Goal: Transaction & Acquisition: Purchase product/service

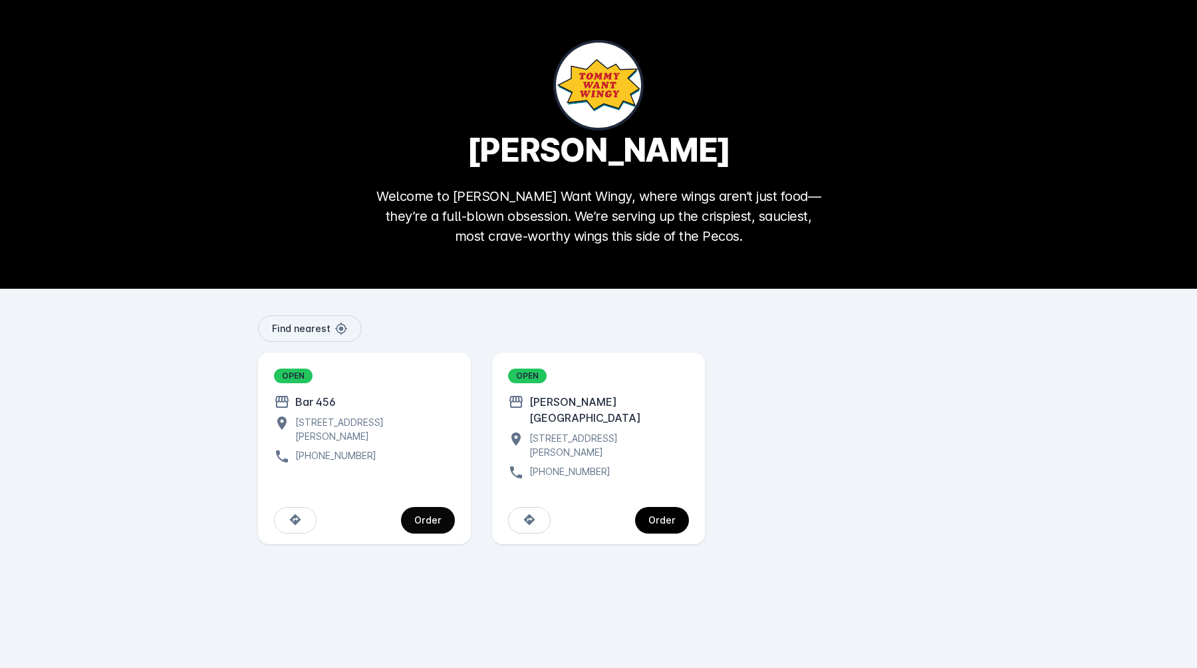
click at [424, 515] on div "Order" at bounding box center [427, 519] width 27 height 9
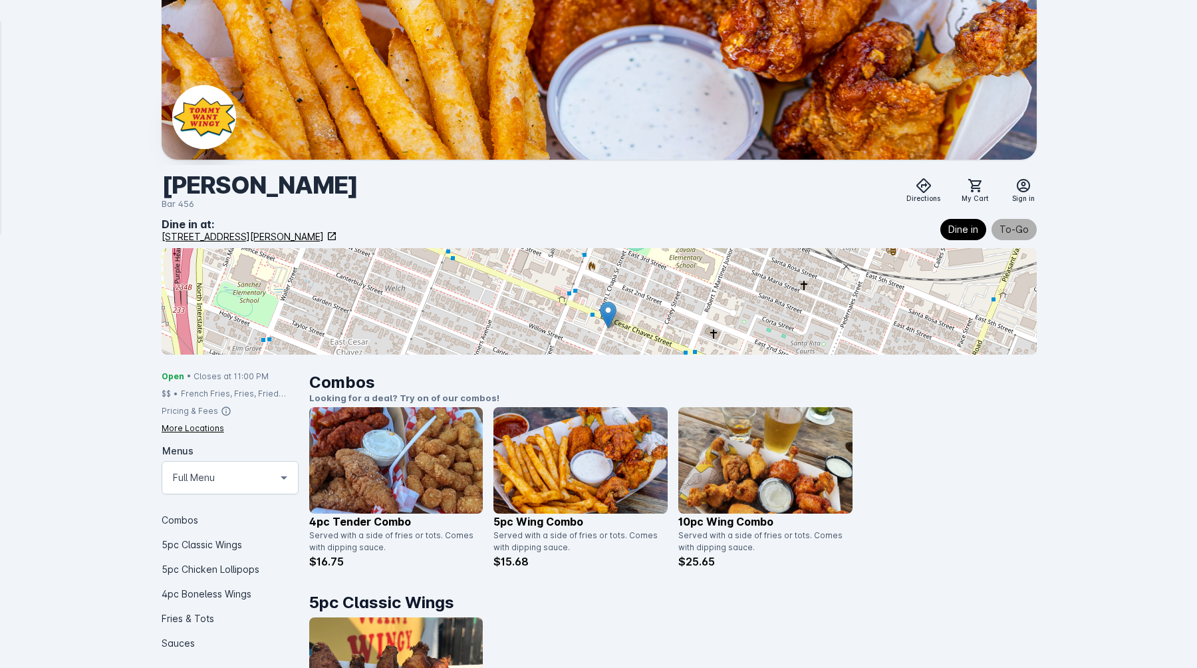
click at [1009, 224] on span "To-Go" at bounding box center [1014, 229] width 29 height 16
click at [194, 109] on img at bounding box center [204, 117] width 64 height 64
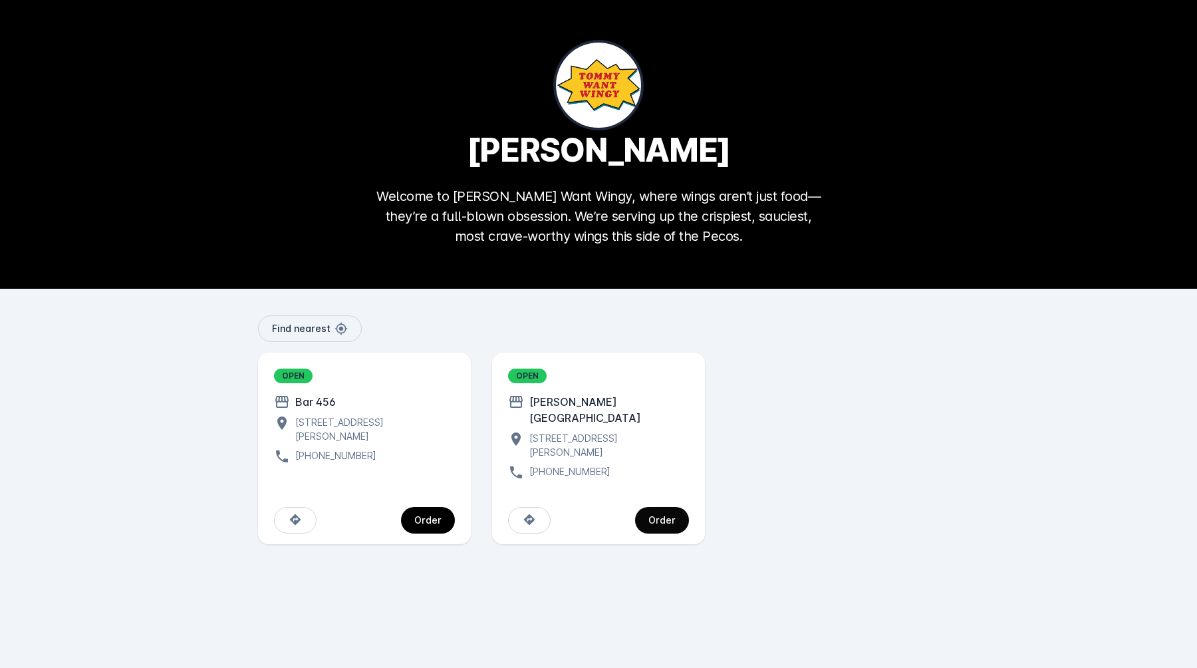
click at [648, 505] on span "continue" at bounding box center [662, 520] width 54 height 32
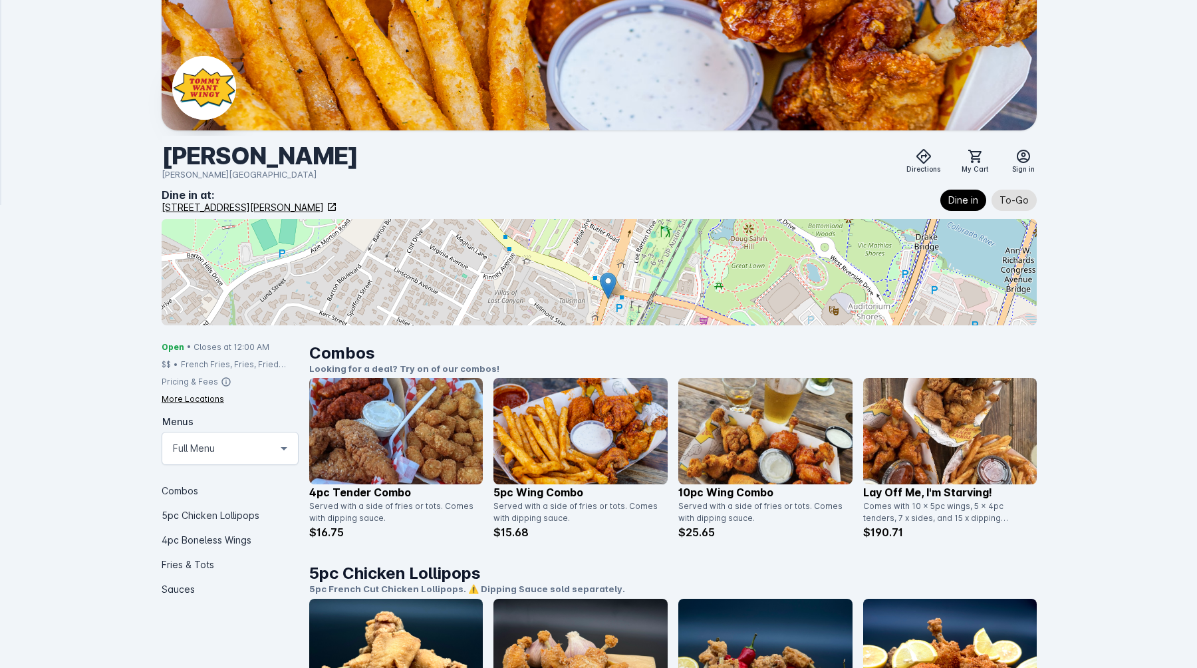
scroll to position [41, 0]
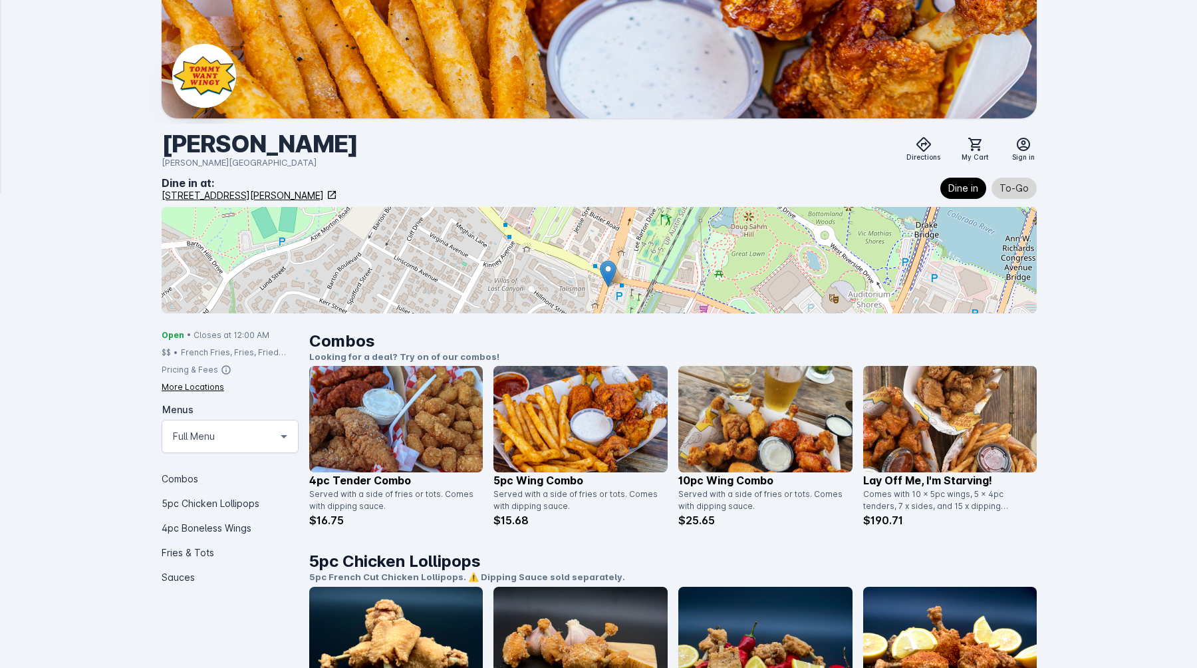
click at [1017, 183] on span "To-Go" at bounding box center [1014, 188] width 29 height 16
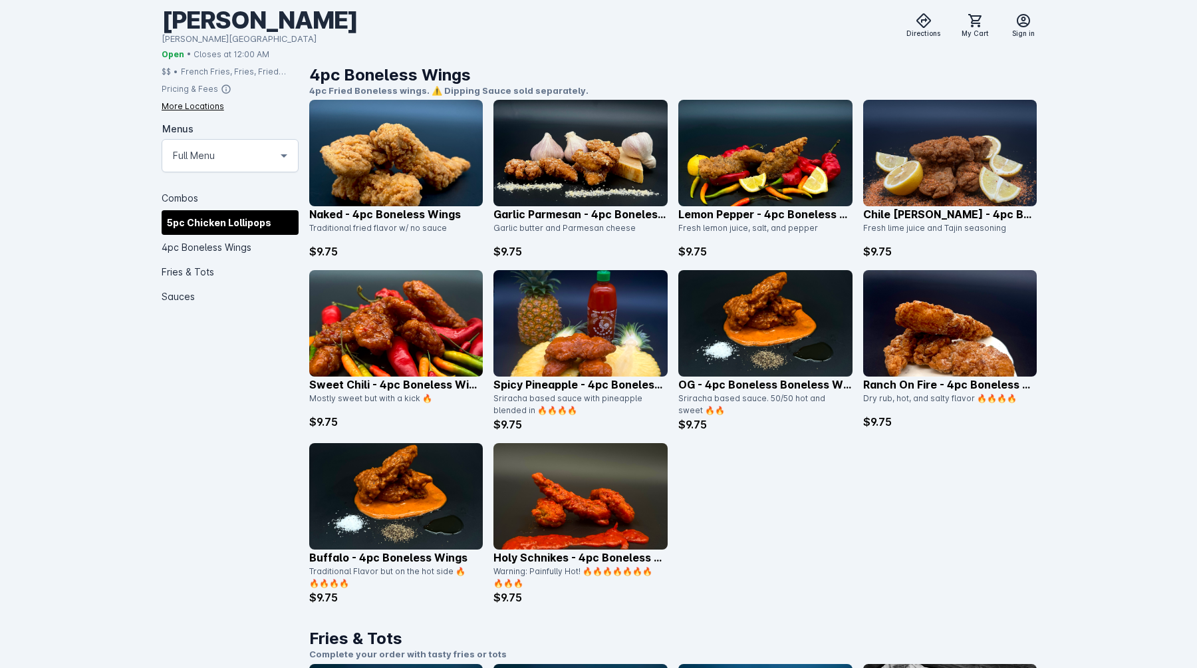
scroll to position [1104, 0]
